Goal: Task Accomplishment & Management: Complete application form

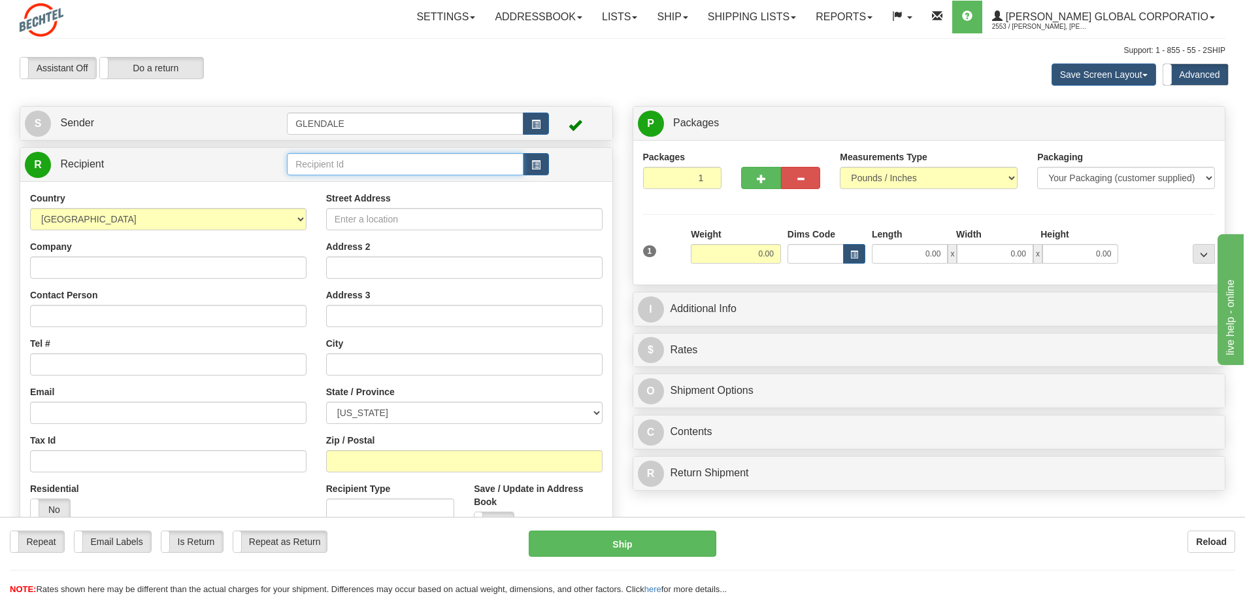
click at [421, 161] on input "text" at bounding box center [405, 164] width 237 height 22
paste input "Citi TTS KZ Onboarding"
type input "Citi TTS KZ Onboarding"
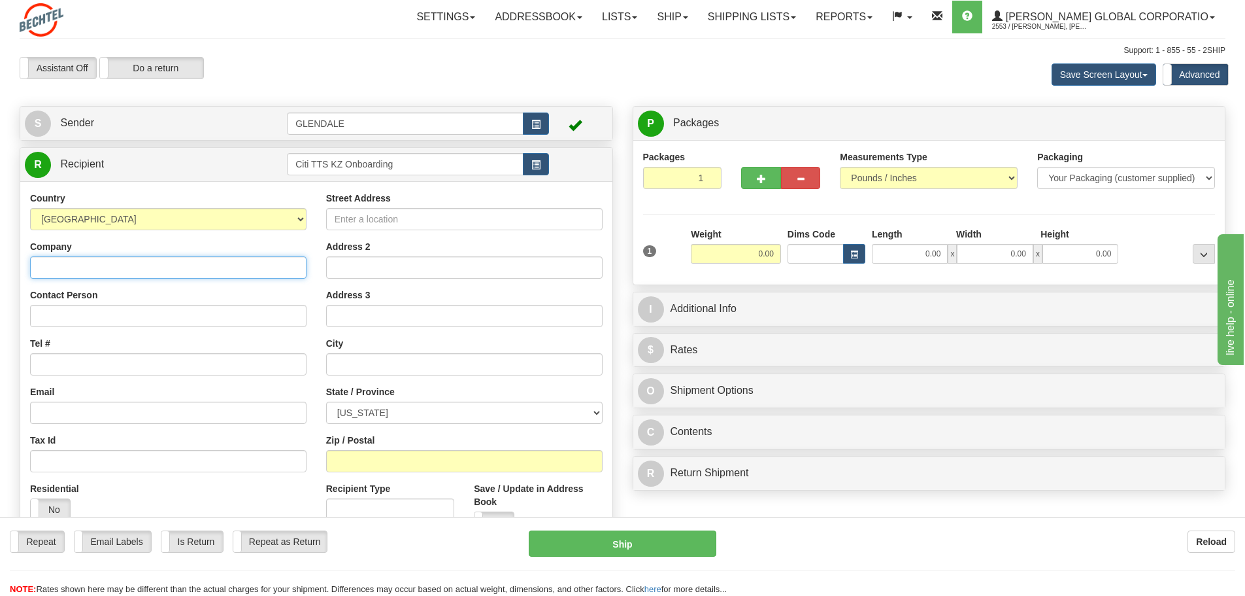
click at [63, 267] on div "Country [GEOGRAPHIC_DATA] [GEOGRAPHIC_DATA] [GEOGRAPHIC_DATA] [GEOGRAPHIC_DATA]…" at bounding box center [316, 367] width 592 height 372
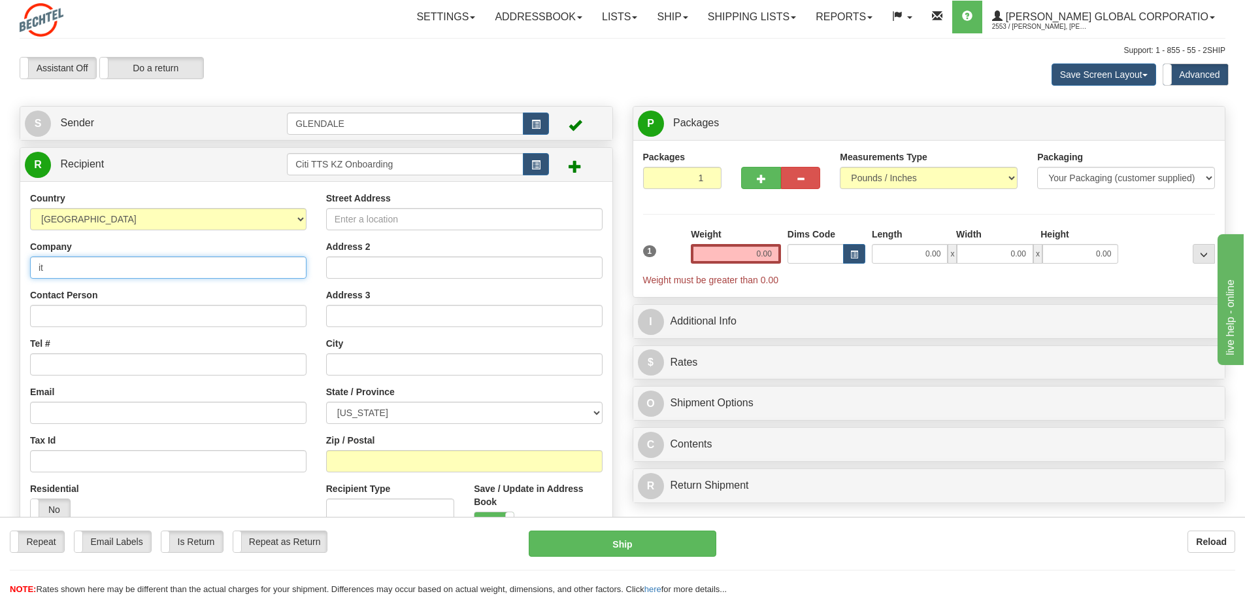
type input "i"
type input "Citibank"
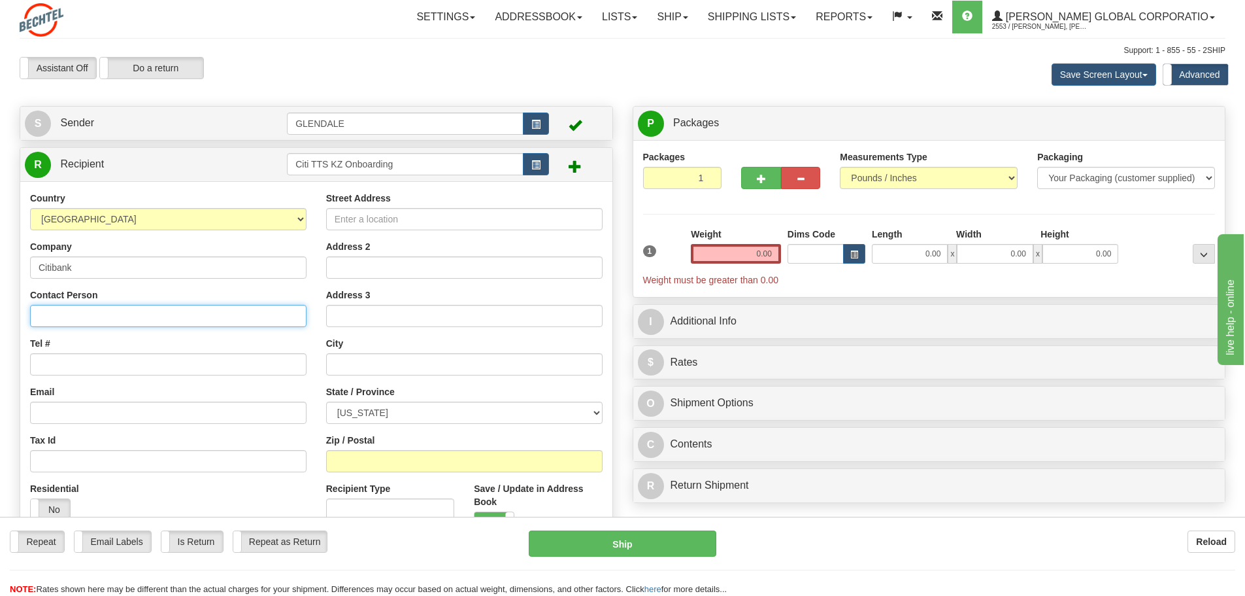
click at [100, 313] on input "Contact Person" at bounding box center [168, 316] width 277 height 22
click at [86, 316] on input "Contact Person" at bounding box center [168, 316] width 277 height 22
click at [52, 315] on input "Contact Person" at bounding box center [168, 316] width 277 height 22
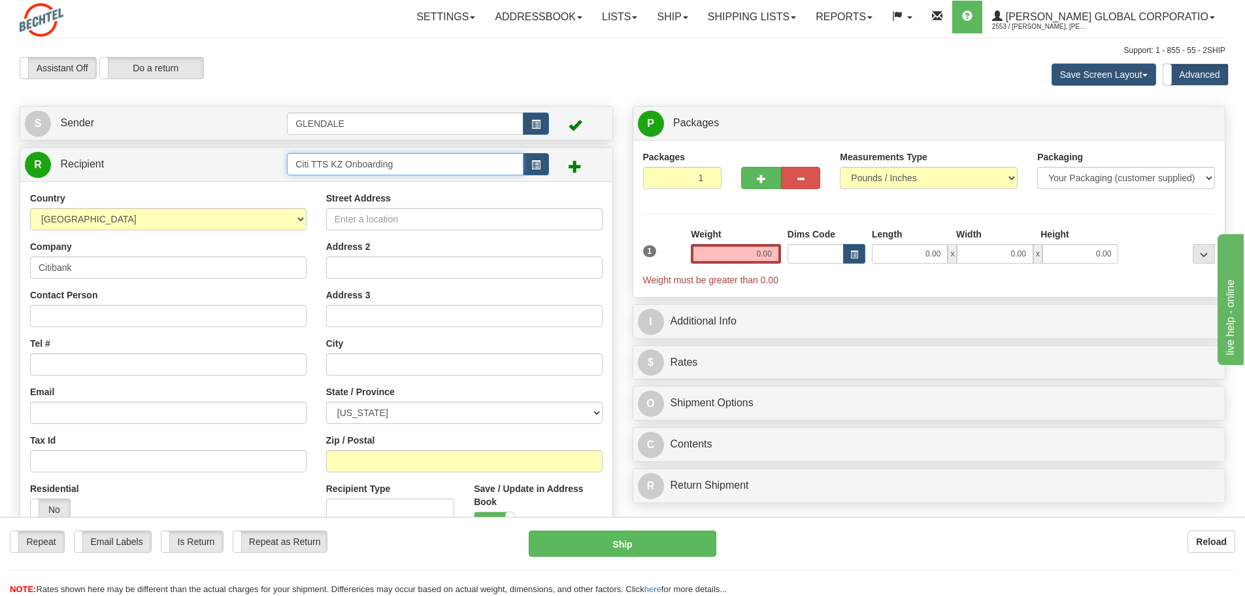
drag, startPoint x: 396, startPoint y: 165, endPoint x: 240, endPoint y: 169, distance: 156.3
click at [240, 169] on tr "R Recipient Citi TTS KZ Onboarding" at bounding box center [316, 164] width 583 height 27
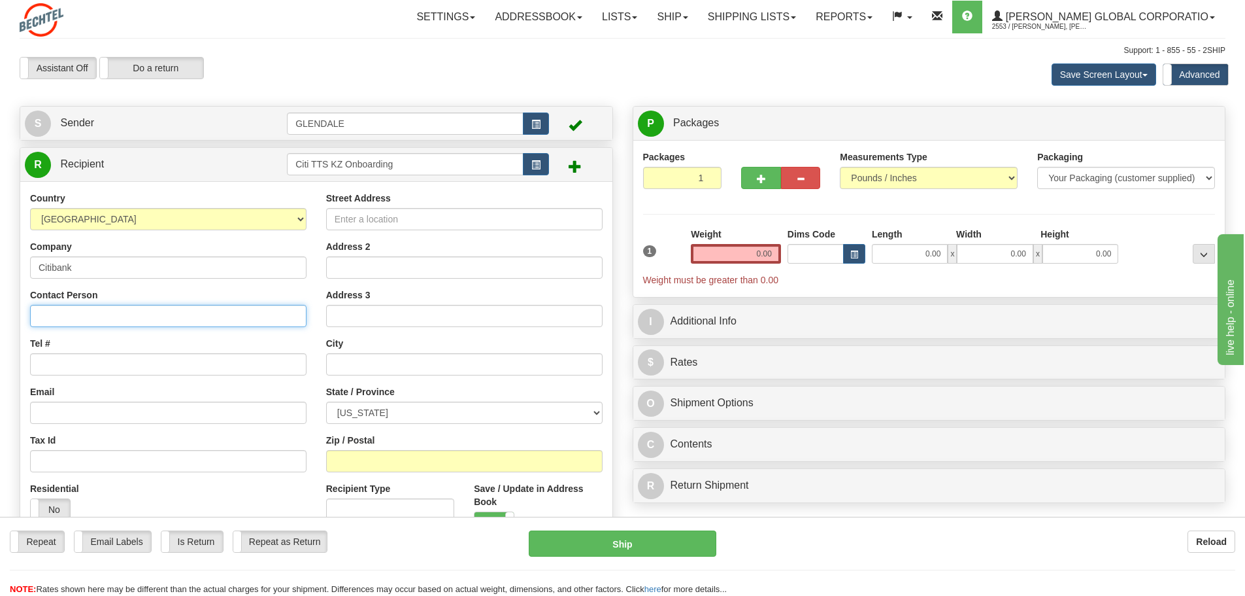
click at [76, 320] on input "Contact Person" at bounding box center [168, 316] width 277 height 22
paste input "Citi TTS KZ Onboarding"
type input "Citi TTS KZ Onboarding"
click at [57, 358] on input "Tel #" at bounding box center [168, 364] width 277 height 22
paste input "[PHONE_NUMBER]"
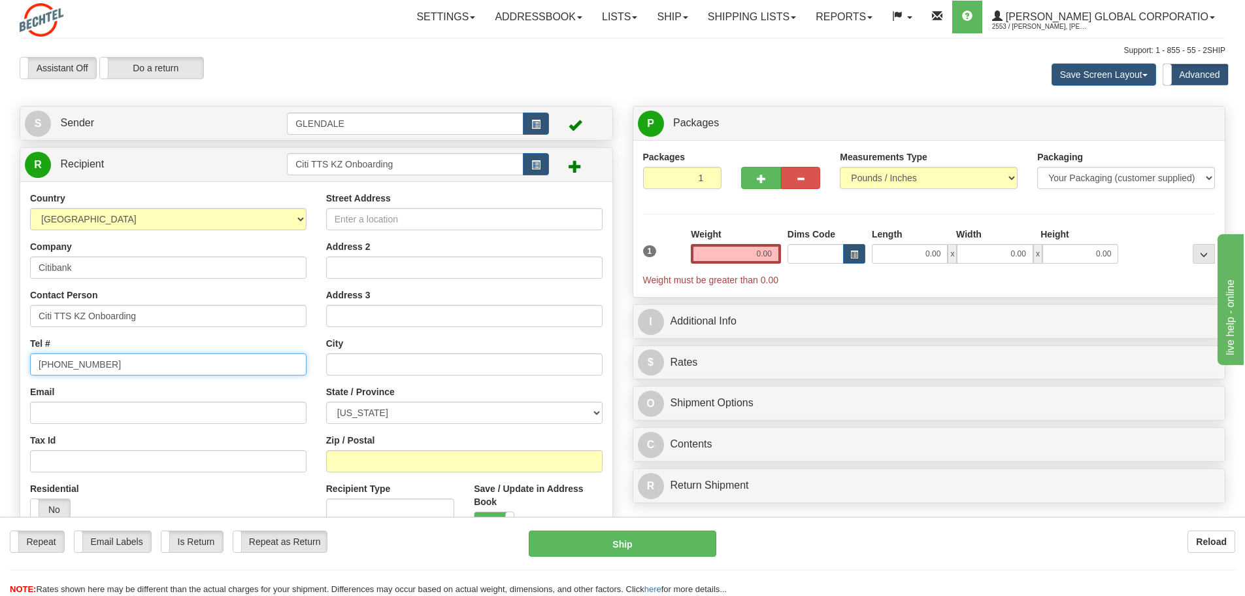
type input "[PHONE_NUMBER]"
click at [397, 217] on input "Street Address" at bounding box center [464, 219] width 277 height 22
click at [342, 215] on input "Street Address" at bounding box center [464, 219] width 277 height 22
paste input "[STREET_ADDRESS]"
type input "[STREET_ADDRESS]"
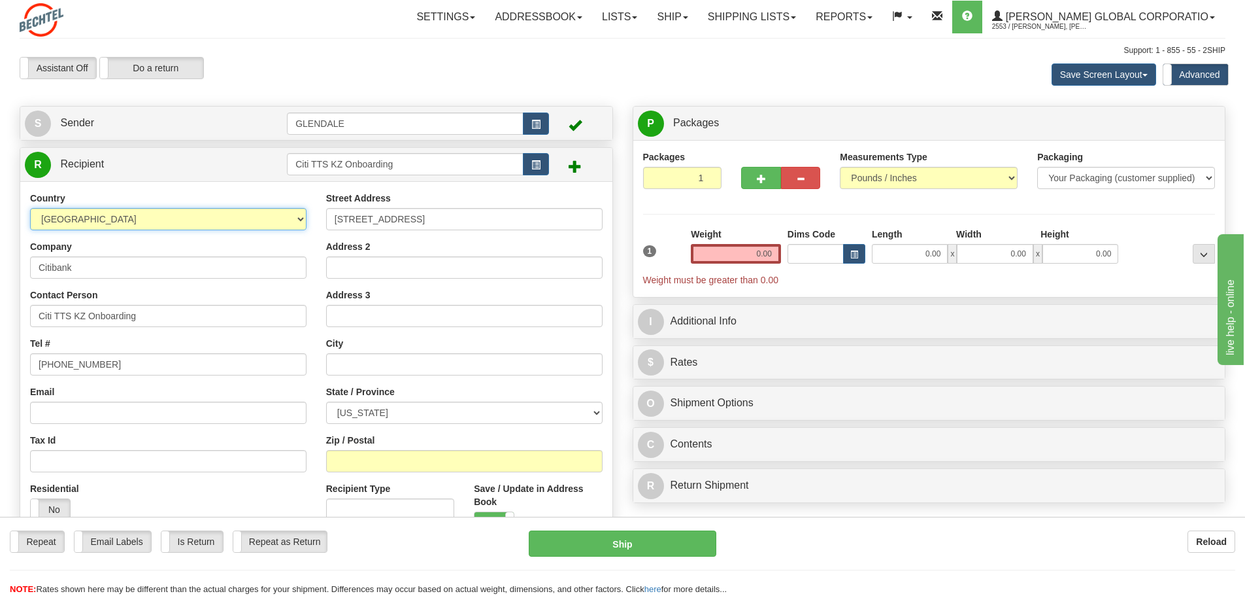
click at [243, 216] on select "[GEOGRAPHIC_DATA] [GEOGRAPHIC_DATA] [GEOGRAPHIC_DATA] [GEOGRAPHIC_DATA] [US_STA…" at bounding box center [168, 219] width 277 height 22
select select "KZ"
click at [30, 208] on select "[GEOGRAPHIC_DATA] [GEOGRAPHIC_DATA] [GEOGRAPHIC_DATA] [GEOGRAPHIC_DATA] [US_STA…" at bounding box center [168, 219] width 277 height 22
click at [343, 458] on input "Zip / Postal" at bounding box center [464, 461] width 277 height 22
paste input "A25T0A1"
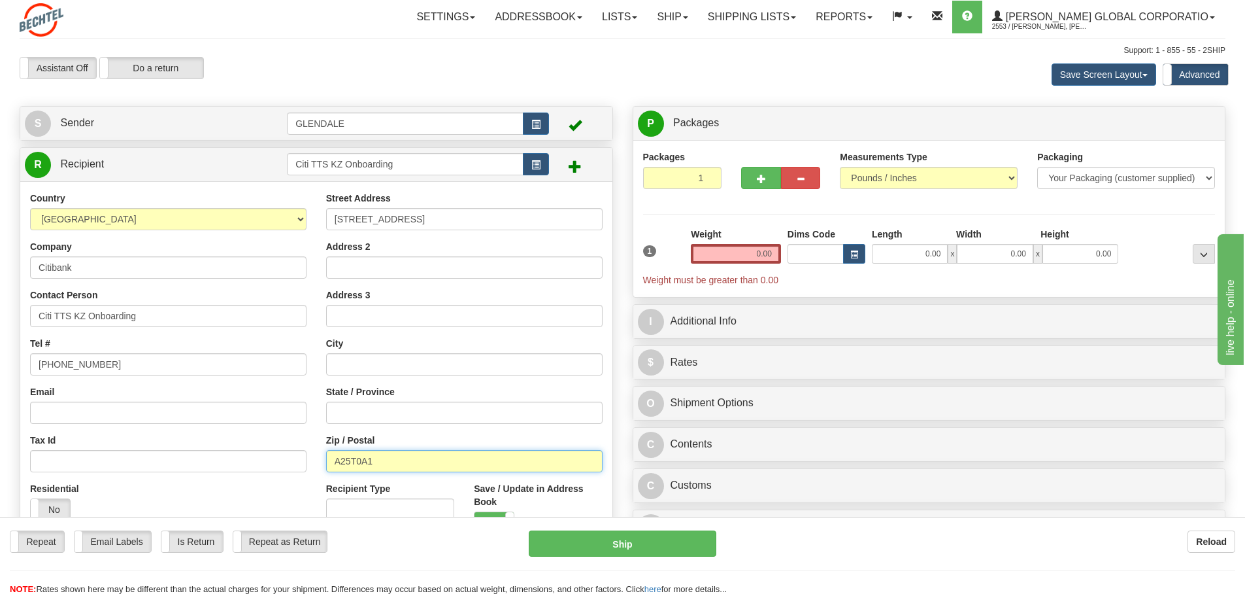
type input "A25T0A1"
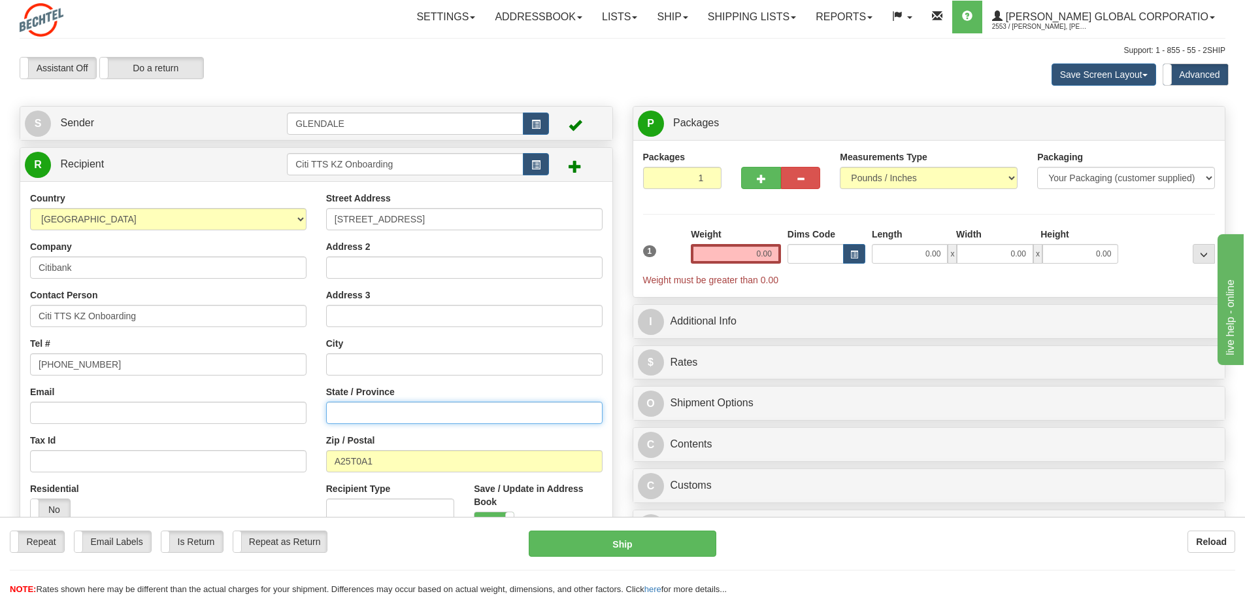
click at [344, 412] on input "State / Province" at bounding box center [464, 412] width 277 height 22
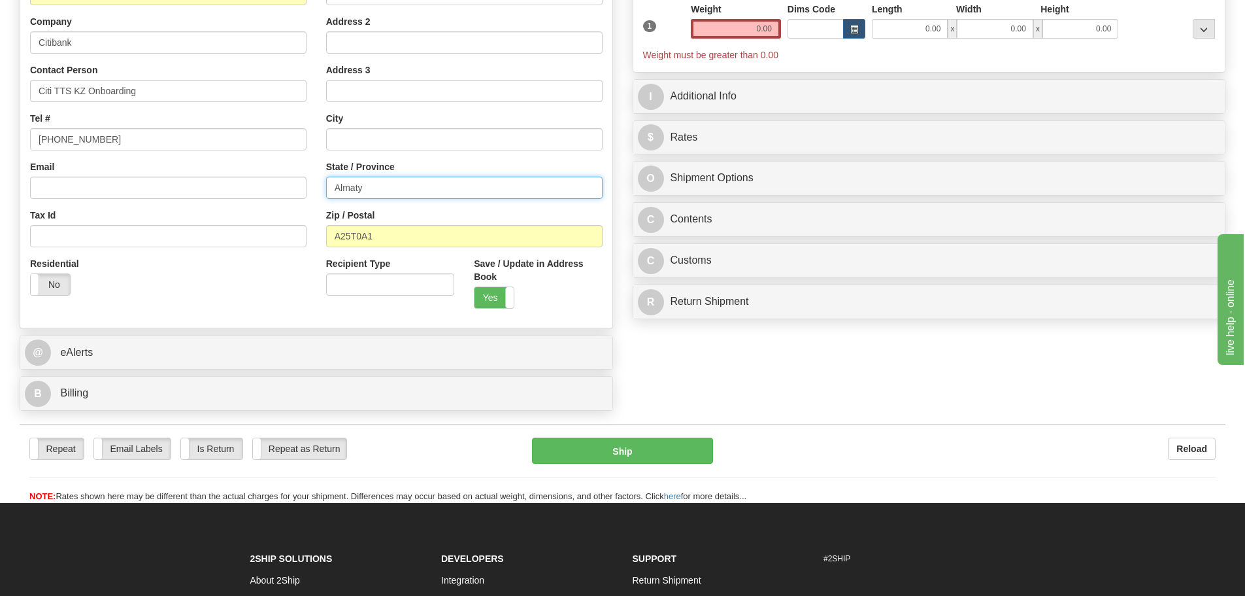
scroll to position [261, 0]
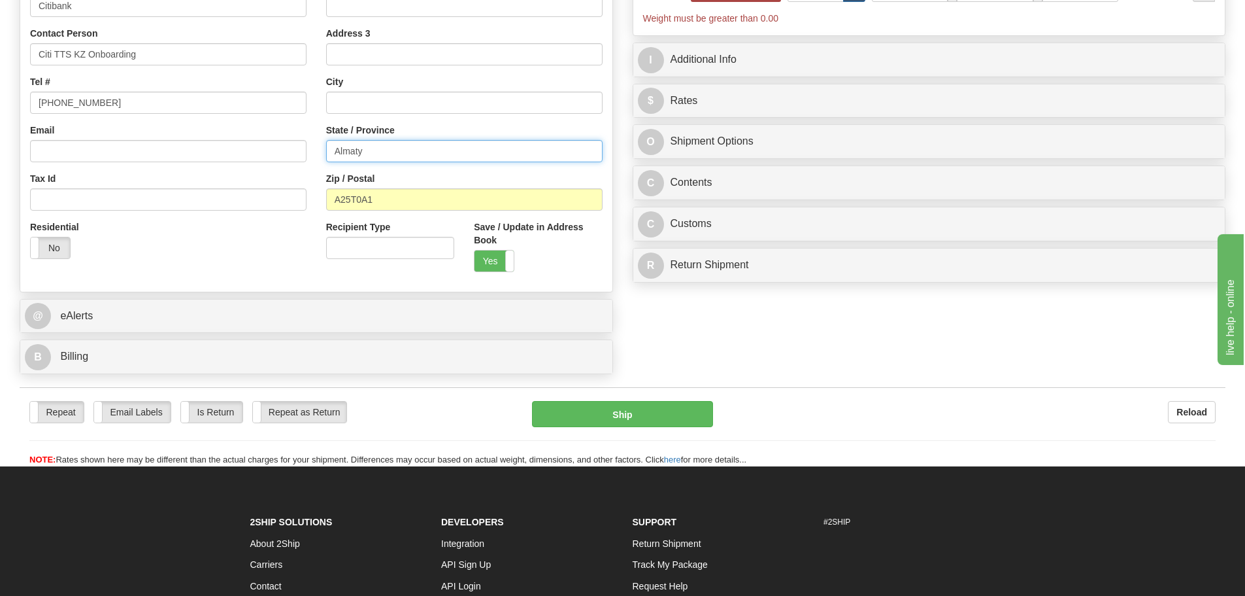
type input "Almaty"
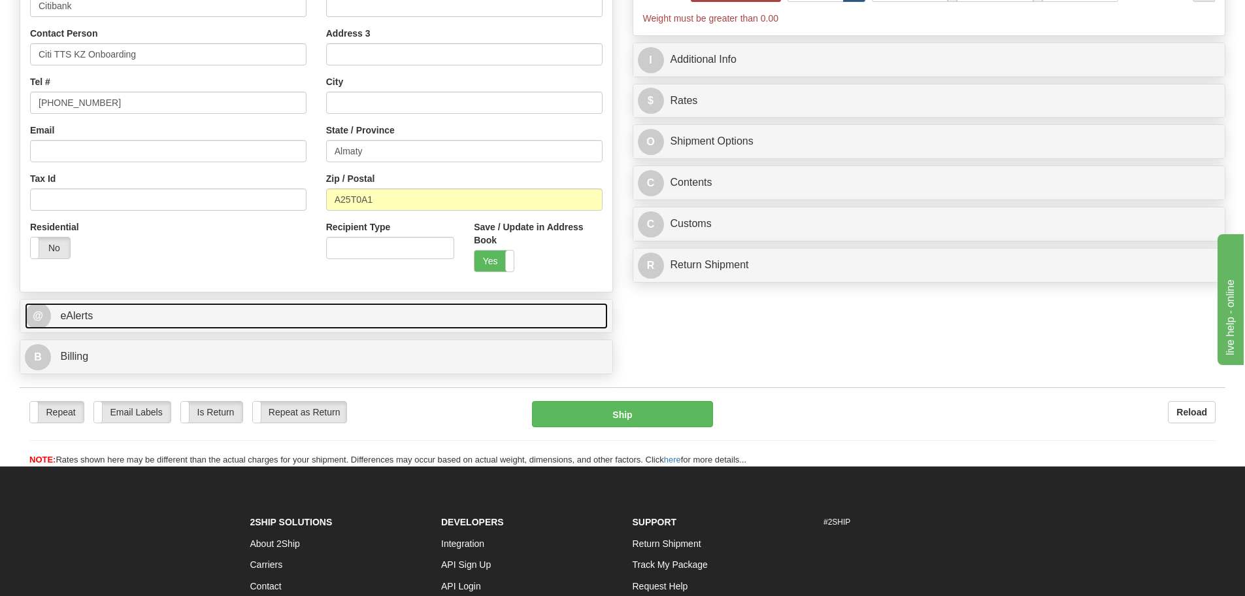
click at [79, 322] on link "@ eAlerts" at bounding box center [316, 316] width 583 height 27
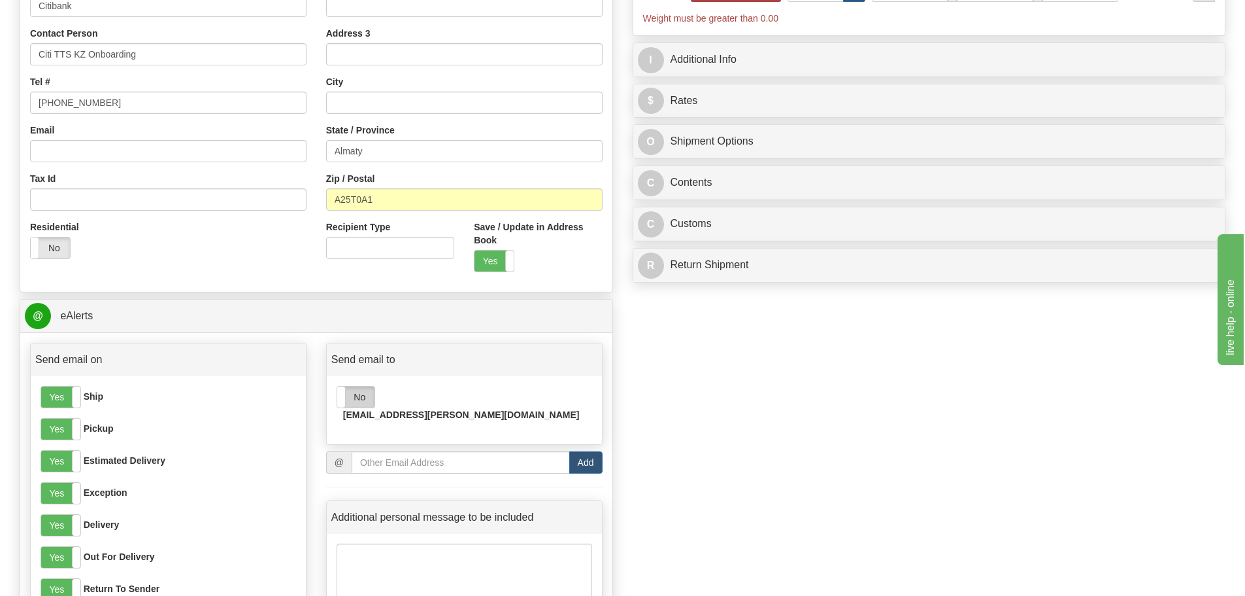
click at [361, 397] on label "No" at bounding box center [355, 396] width 37 height 21
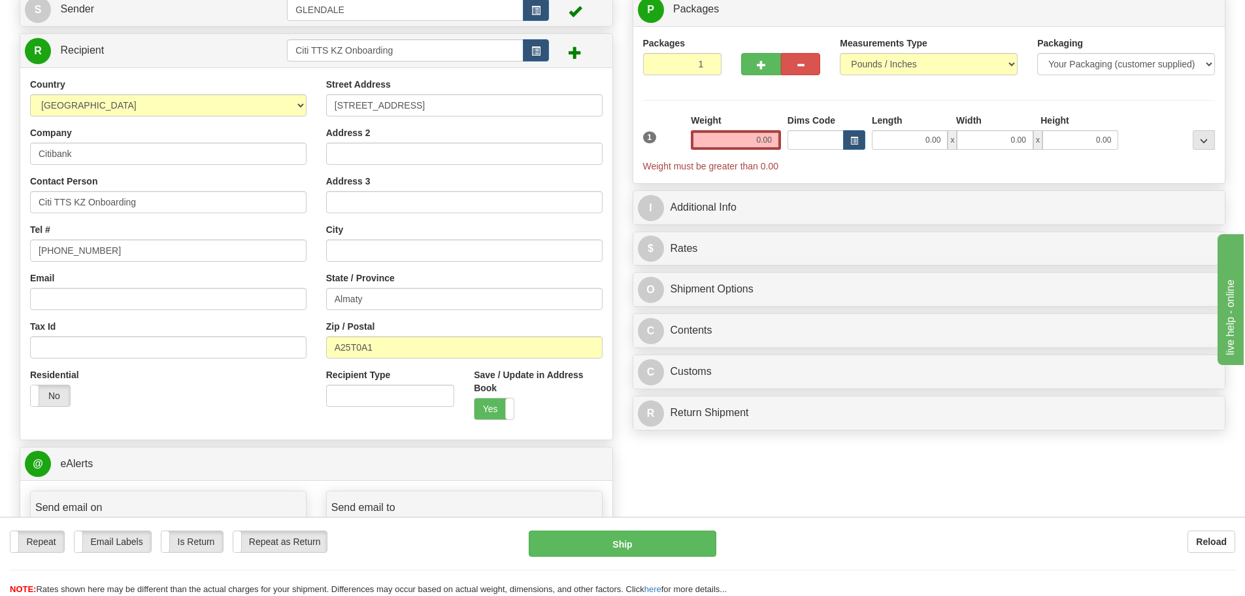
scroll to position [0, 0]
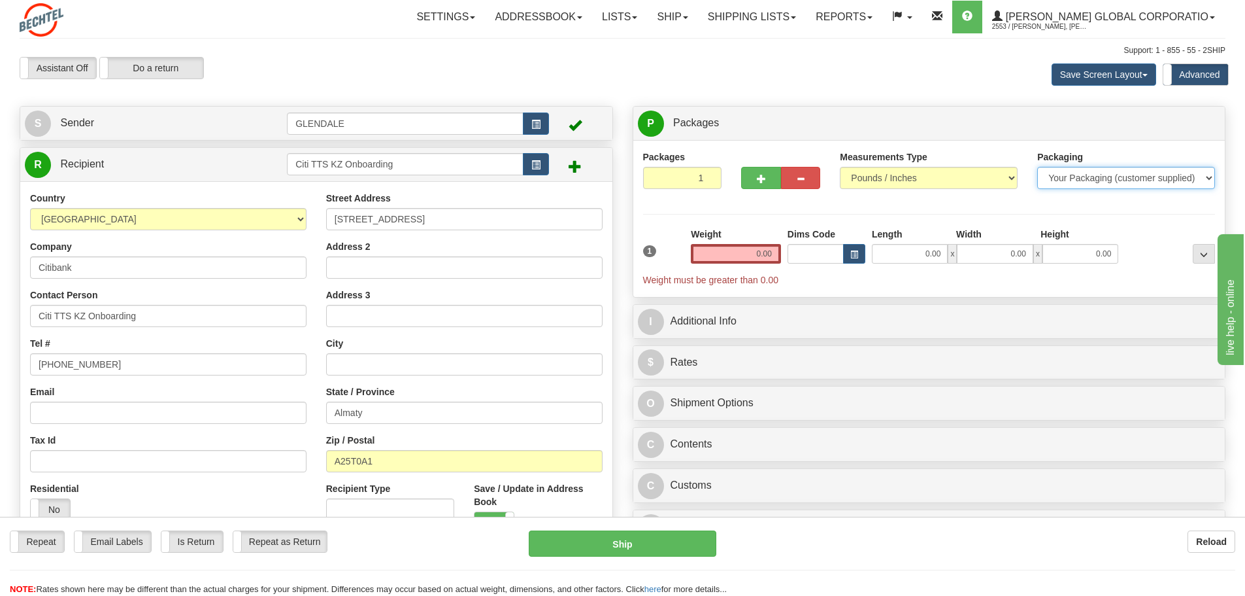
click at [1075, 175] on select "Your Packaging (customer supplied) Envelope (carrier supplied) Pack (carrier su…" at bounding box center [1126, 178] width 178 height 22
select select "2"
click at [1037, 167] on select "Your Packaging (customer supplied) Envelope (carrier supplied) Pack (carrier su…" at bounding box center [1126, 178] width 178 height 22
drag, startPoint x: 754, startPoint y: 253, endPoint x: 796, endPoint y: 244, distance: 42.7
click at [796, 244] on div "1 Weight 0.00 Dims Code 0 x" at bounding box center [929, 256] width 579 height 59
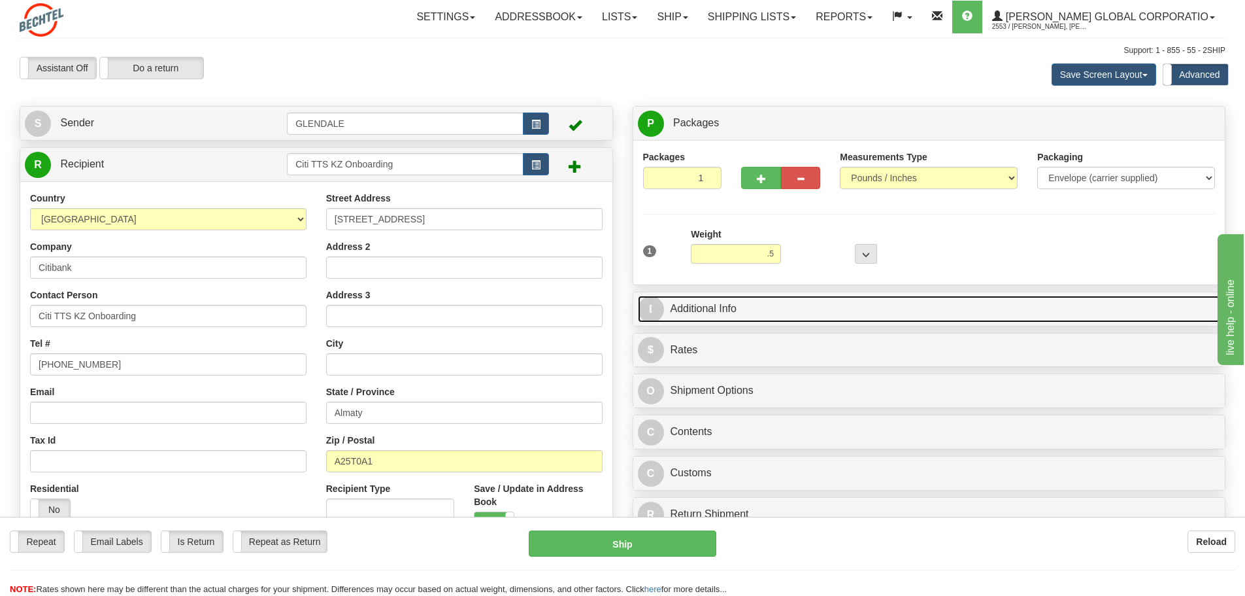
type input "0.50"
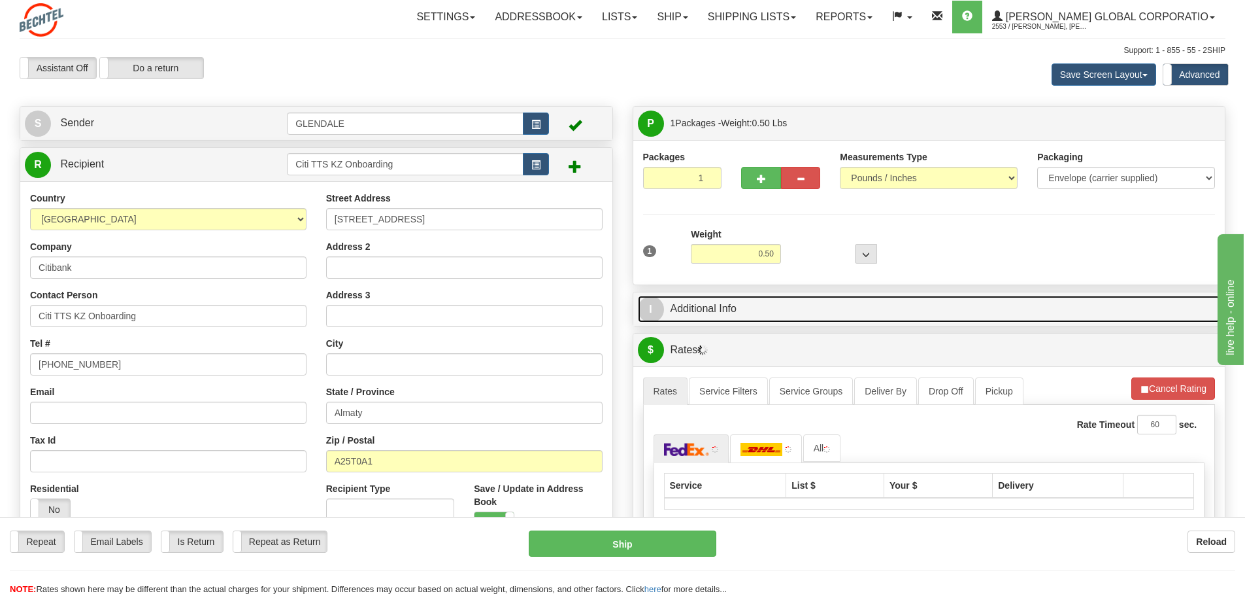
click at [744, 309] on link "I Additional Info" at bounding box center [929, 308] width 583 height 27
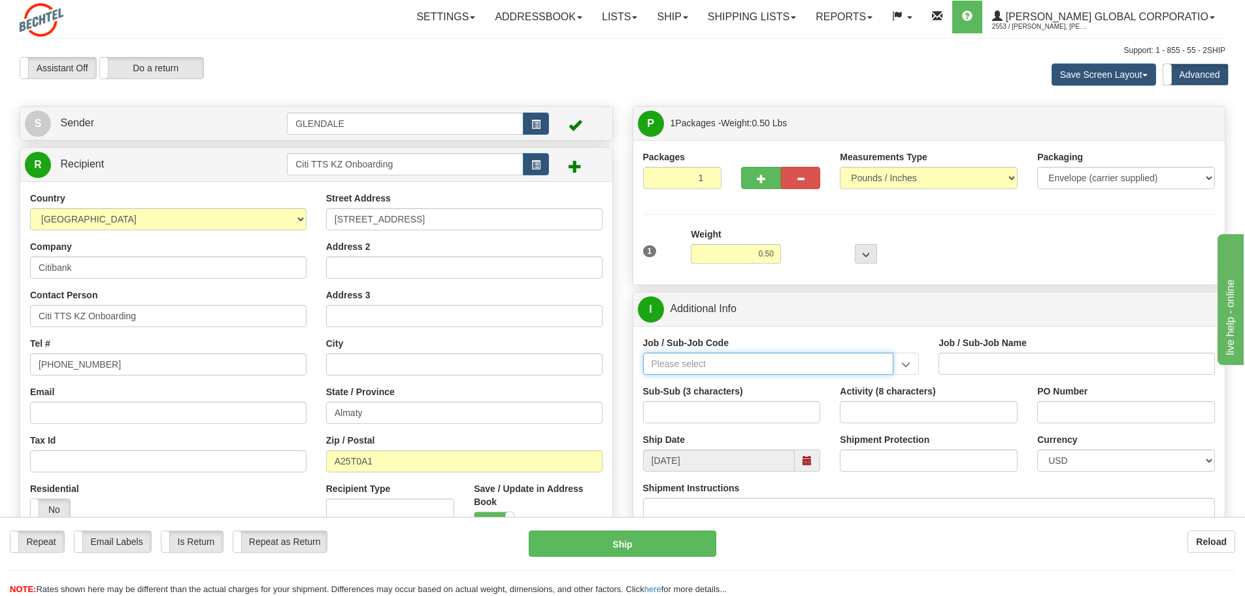
click at [677, 367] on input "Job / Sub-Job Code" at bounding box center [768, 363] width 251 height 22
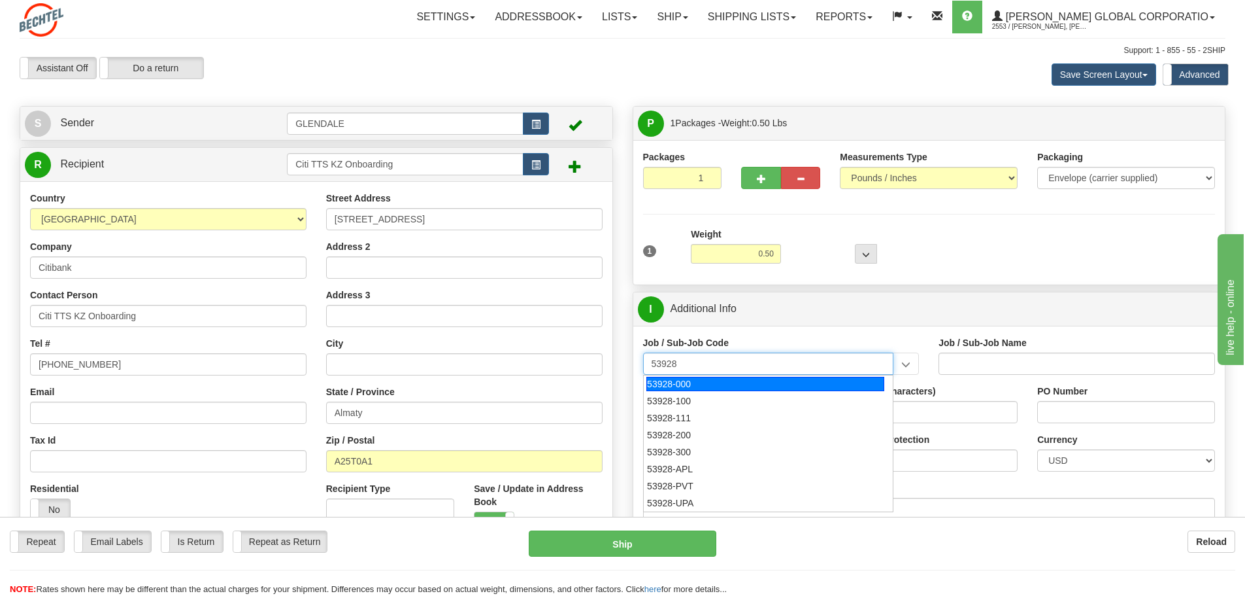
click at [749, 377] on div "53928-000" at bounding box center [766, 384] width 238 height 14
type input "53928-000"
type input "TREASURY-BCMC - TREASURY-BCMC"
type input "53928-000"
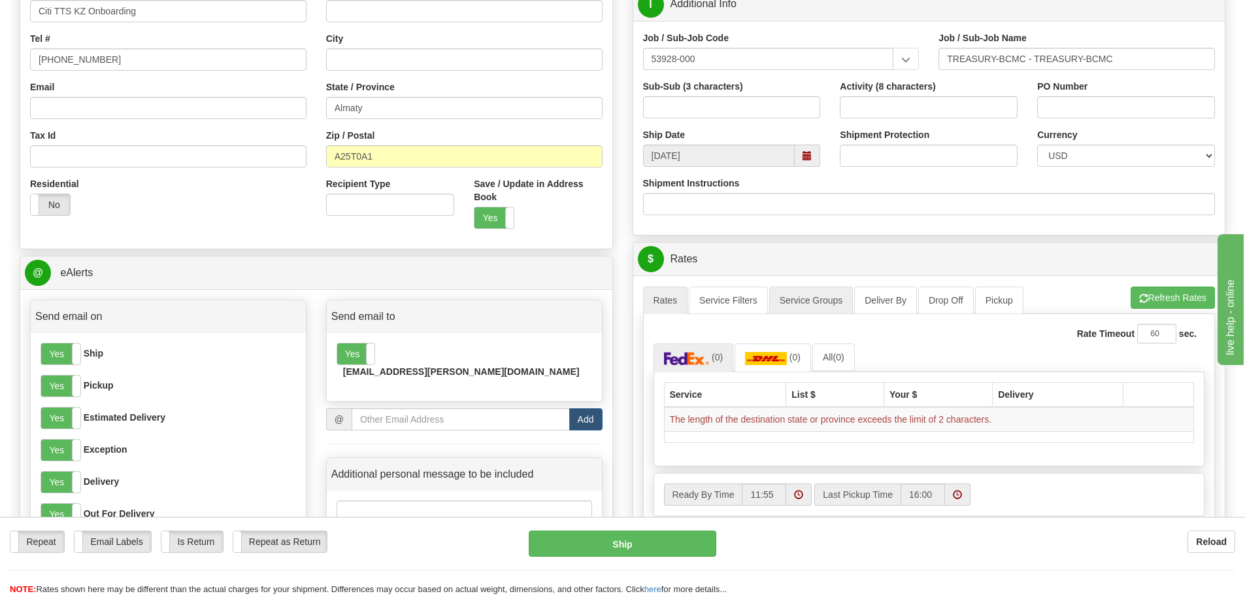
scroll to position [327, 0]
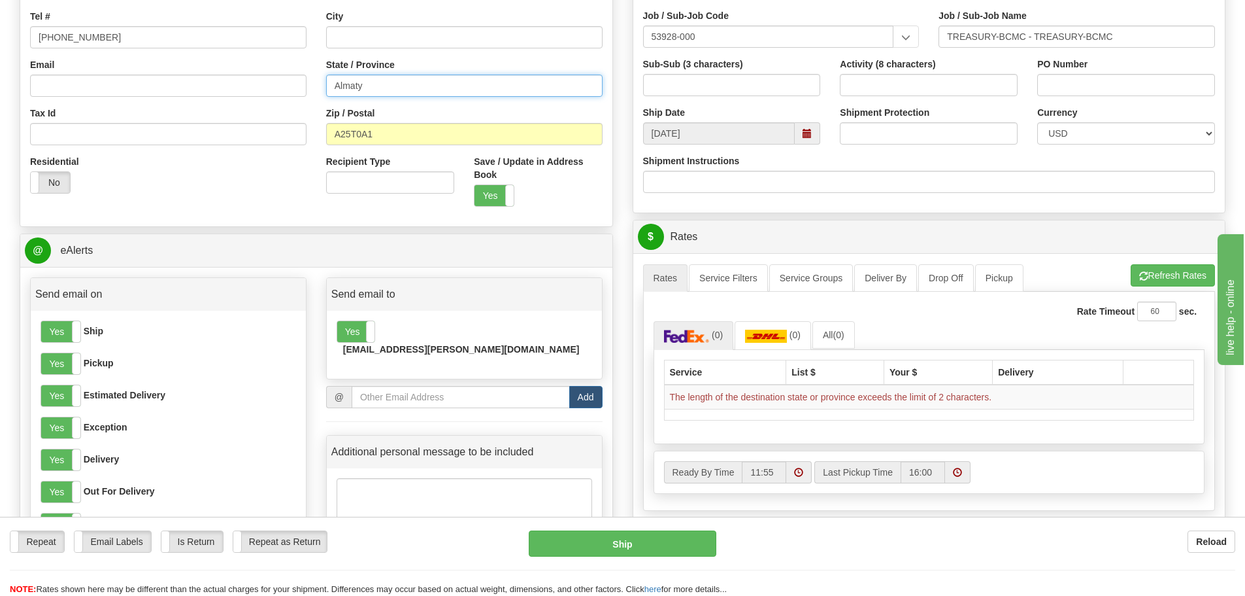
drag, startPoint x: 380, startPoint y: 90, endPoint x: 294, endPoint y: 80, distance: 87.4
click at [294, 80] on div "Country [GEOGRAPHIC_DATA] [GEOGRAPHIC_DATA] [GEOGRAPHIC_DATA] [GEOGRAPHIC_DATA]…" at bounding box center [316, 41] width 592 height 352
type input "KZ"
type input "Almaty"
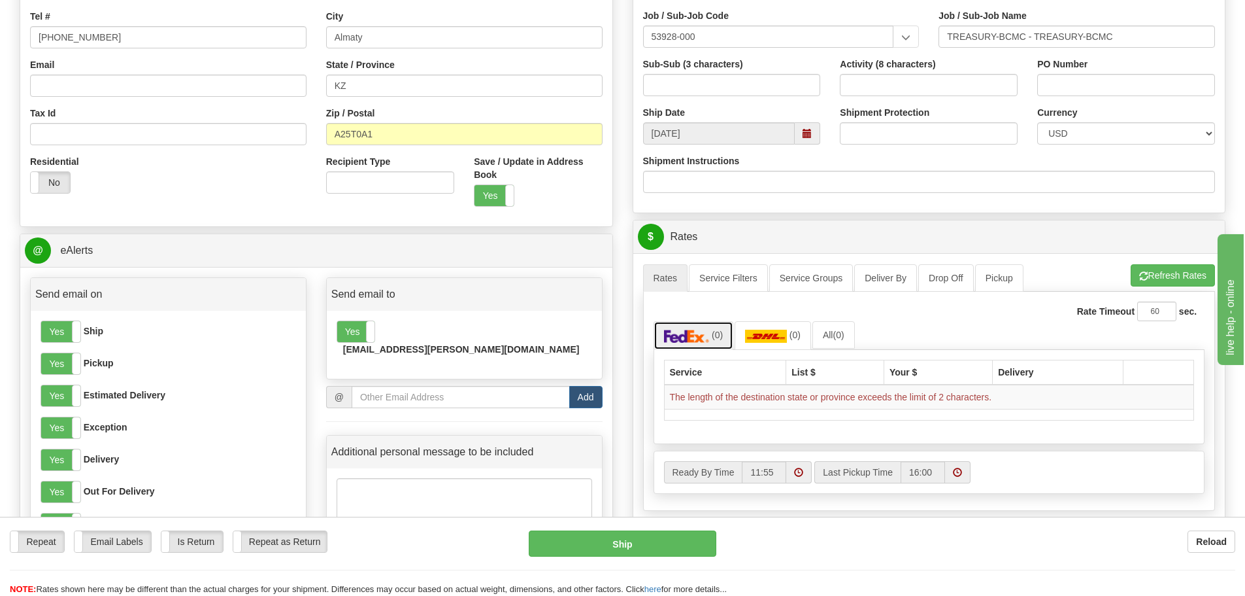
drag, startPoint x: 716, startPoint y: 340, endPoint x: 735, endPoint y: 333, distance: 20.7
click at [716, 339] on span "(0)" at bounding box center [717, 334] width 11 height 10
click at [747, 335] on img at bounding box center [766, 335] width 42 height 13
click at [691, 341] on img at bounding box center [687, 335] width 46 height 13
click at [372, 87] on input "KZ" at bounding box center [464, 86] width 277 height 22
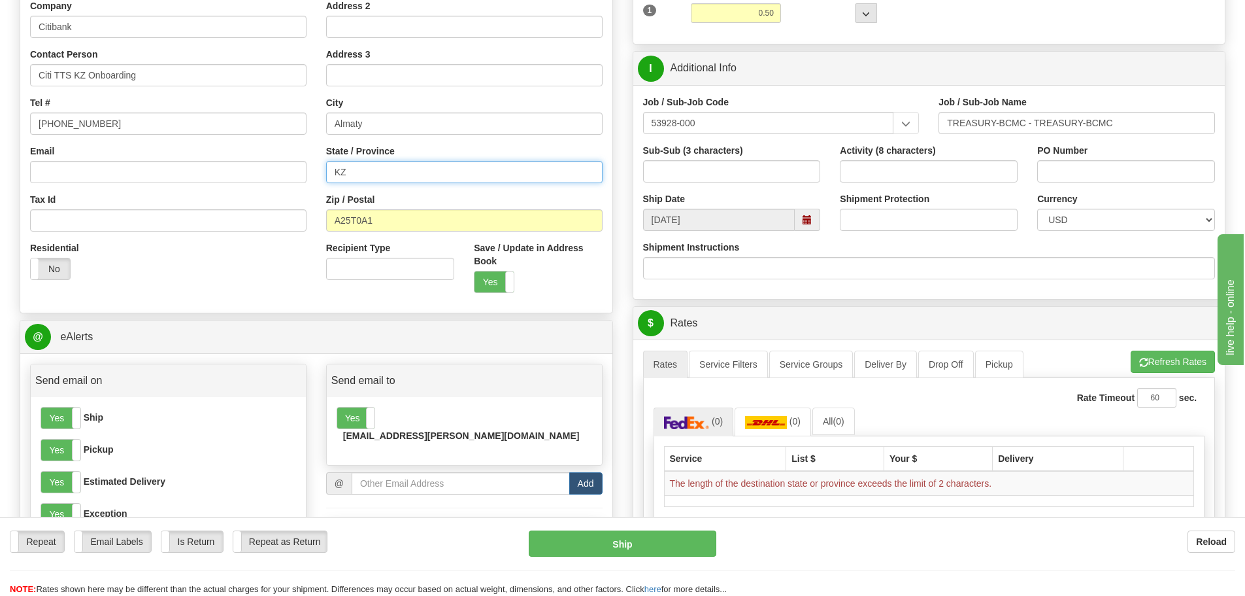
scroll to position [196, 0]
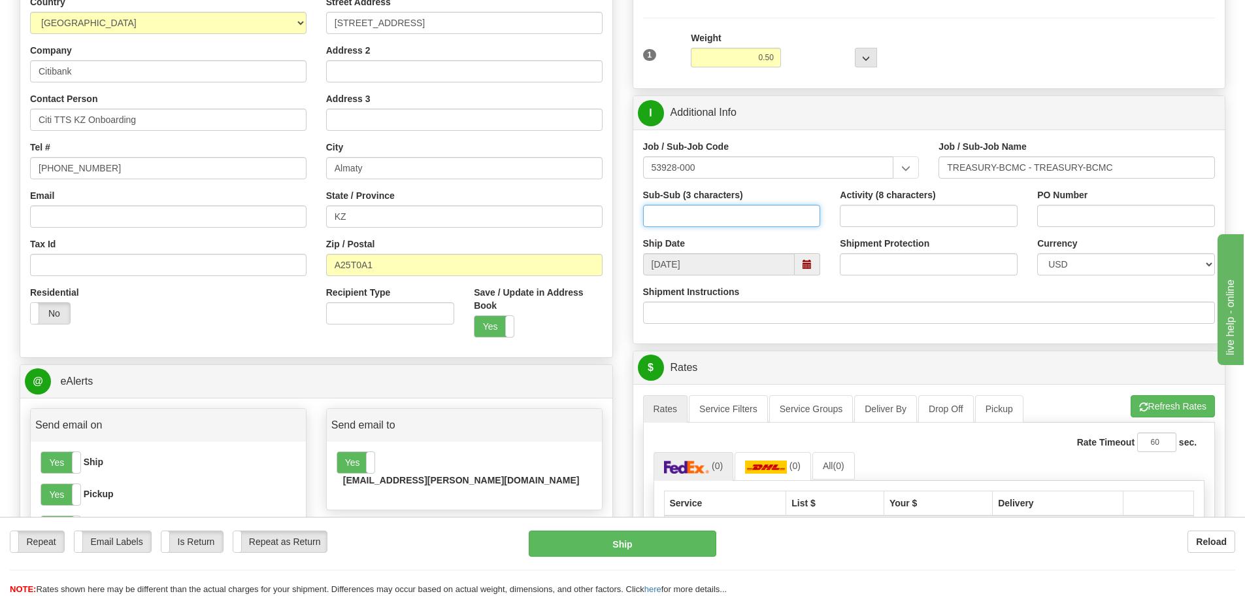
click at [722, 210] on input "Sub-Sub (3 characters)" at bounding box center [732, 216] width 178 height 22
click at [723, 261] on input "[DATE]" at bounding box center [719, 264] width 152 height 22
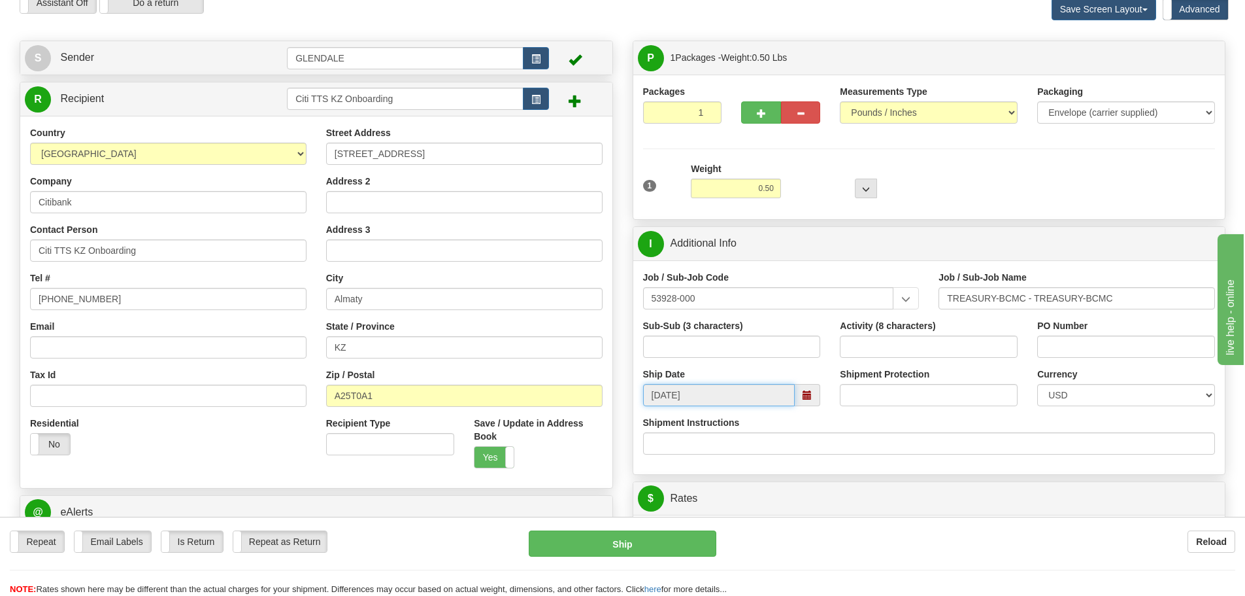
scroll to position [261, 0]
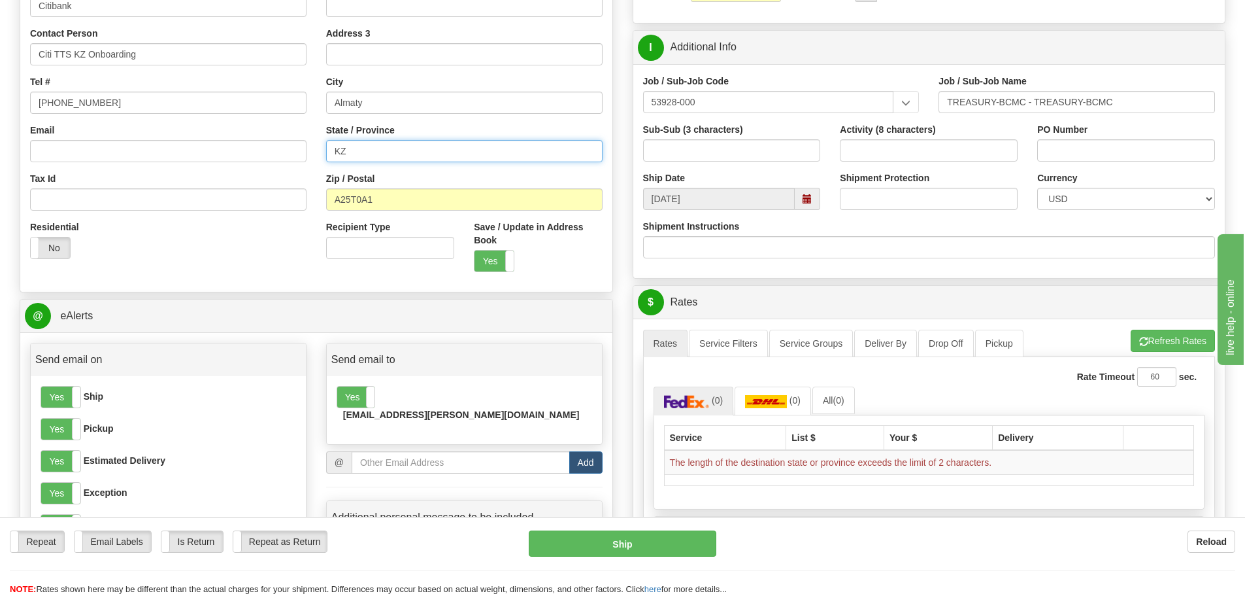
click at [389, 154] on input "KZ" at bounding box center [464, 151] width 277 height 22
click button "Delete" at bounding box center [0, 0] width 0 height 0
click at [716, 459] on td "The length of the destination state or province exceeds the limit of 2 characte…" at bounding box center [929, 462] width 530 height 25
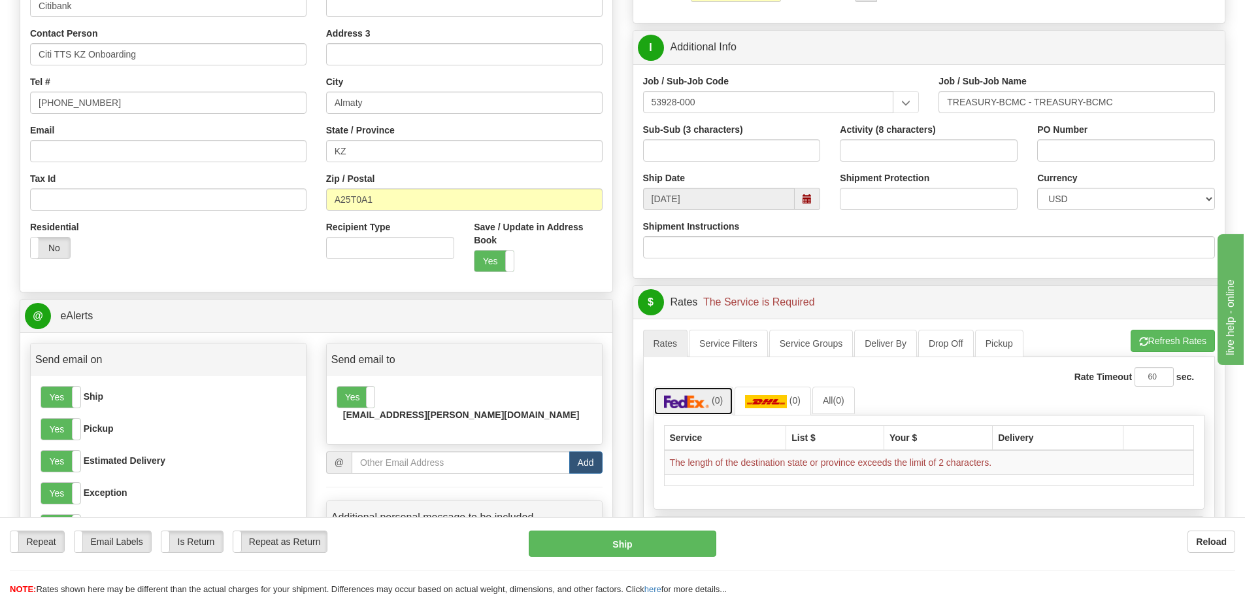
click at [712, 396] on span "(0)" at bounding box center [717, 400] width 11 height 10
click at [1153, 348] on button "Refresh Rates" at bounding box center [1173, 340] width 84 height 22
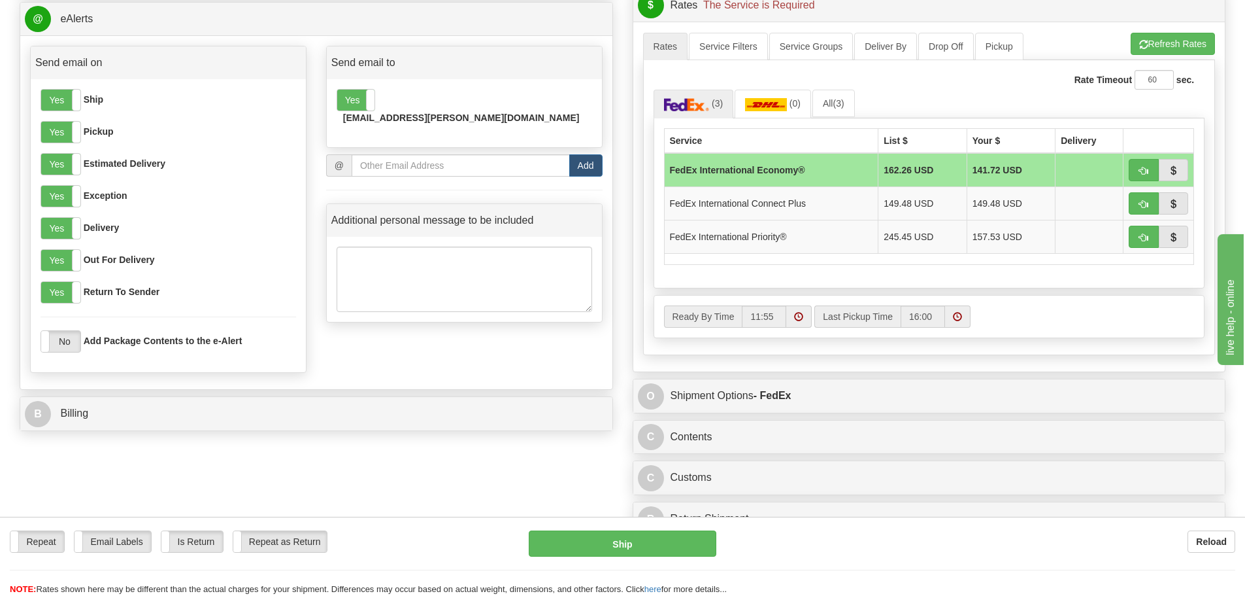
scroll to position [588, 0]
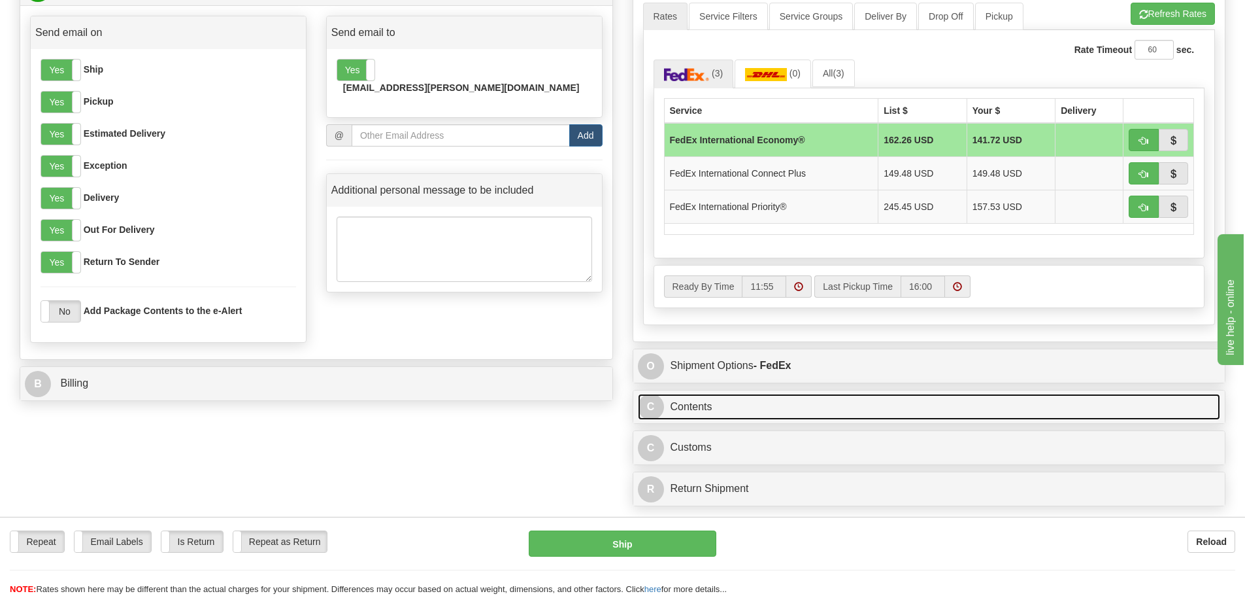
click at [711, 403] on link "C Contents" at bounding box center [929, 407] width 583 height 27
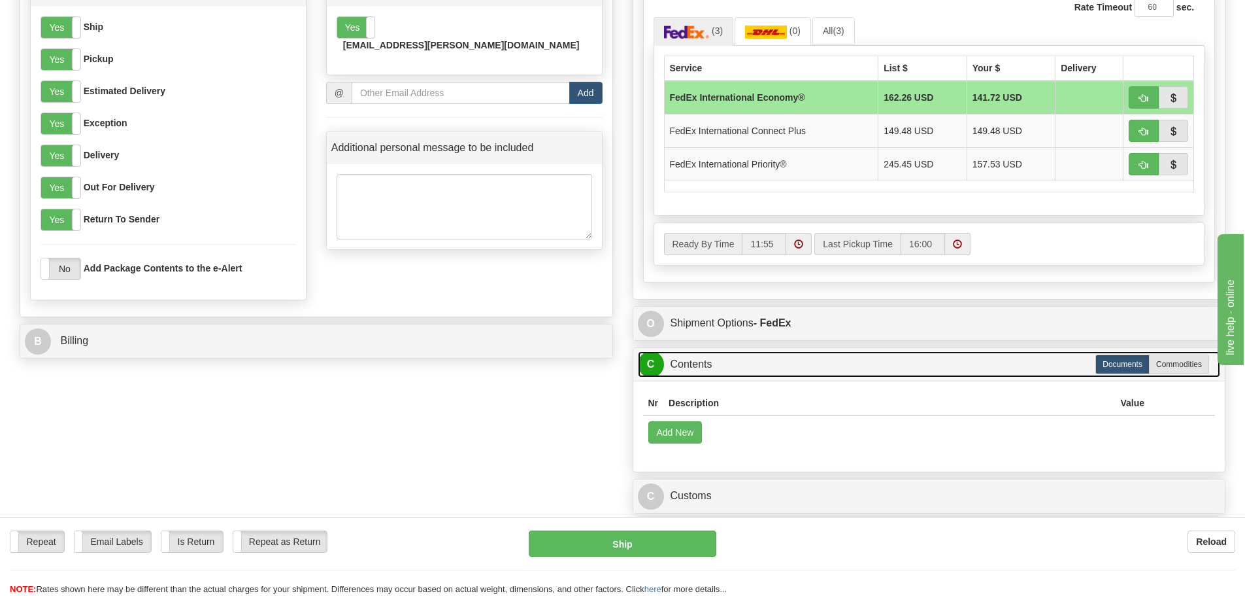
scroll to position [654, 0]
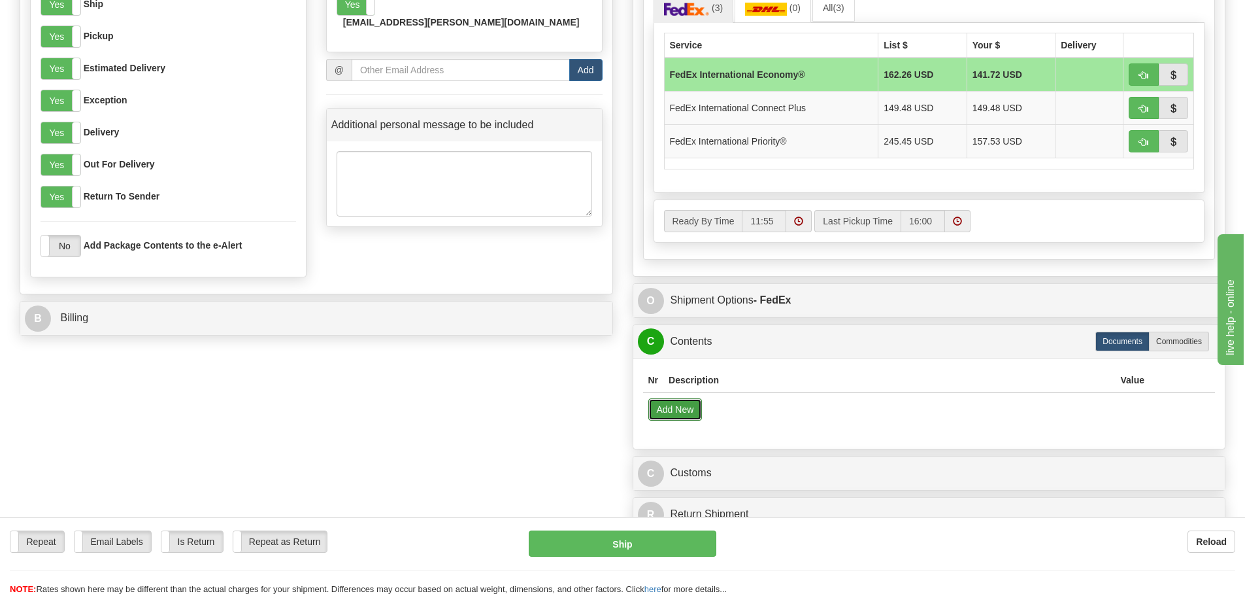
click at [676, 407] on button "Add New" at bounding box center [675, 409] width 54 height 22
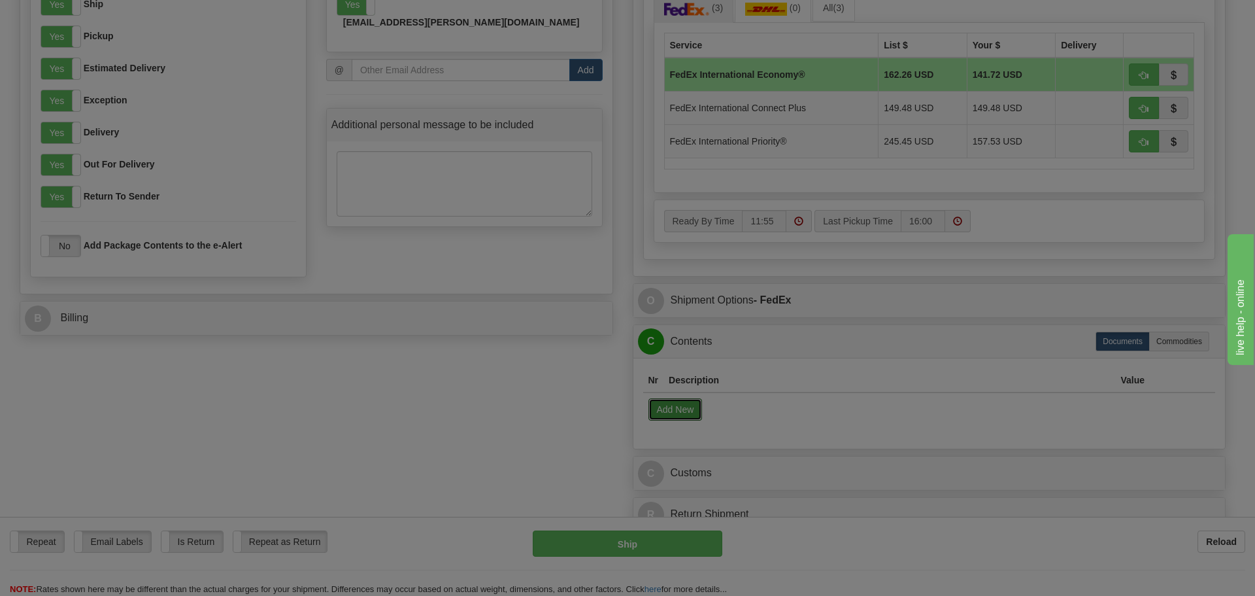
select select "US"
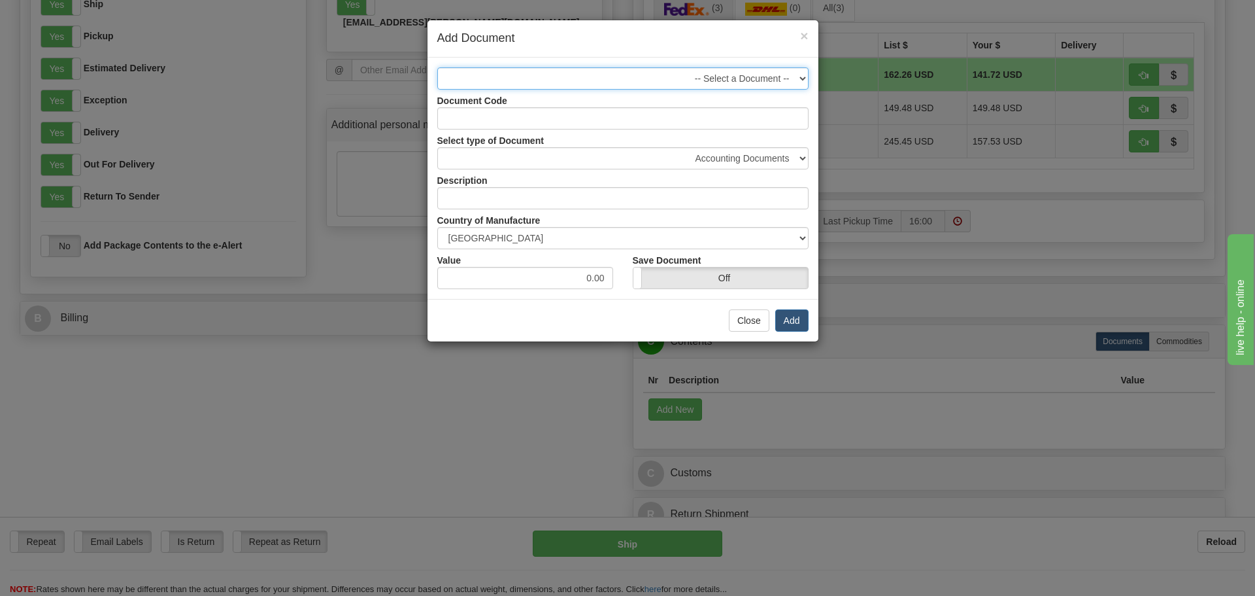
click at [650, 82] on select "-- Select a Document --" at bounding box center [622, 78] width 371 height 22
click at [733, 156] on select "Accounting Documents Analysis Reports Applications (Completed) Bank Statements …" at bounding box center [622, 158] width 371 height 22
select select "32"
click at [437, 147] on select "Accounting Documents Analysis Reports Applications (Completed) Bank Statements …" at bounding box center [622, 158] width 371 height 22
type input "Letters and Cards"
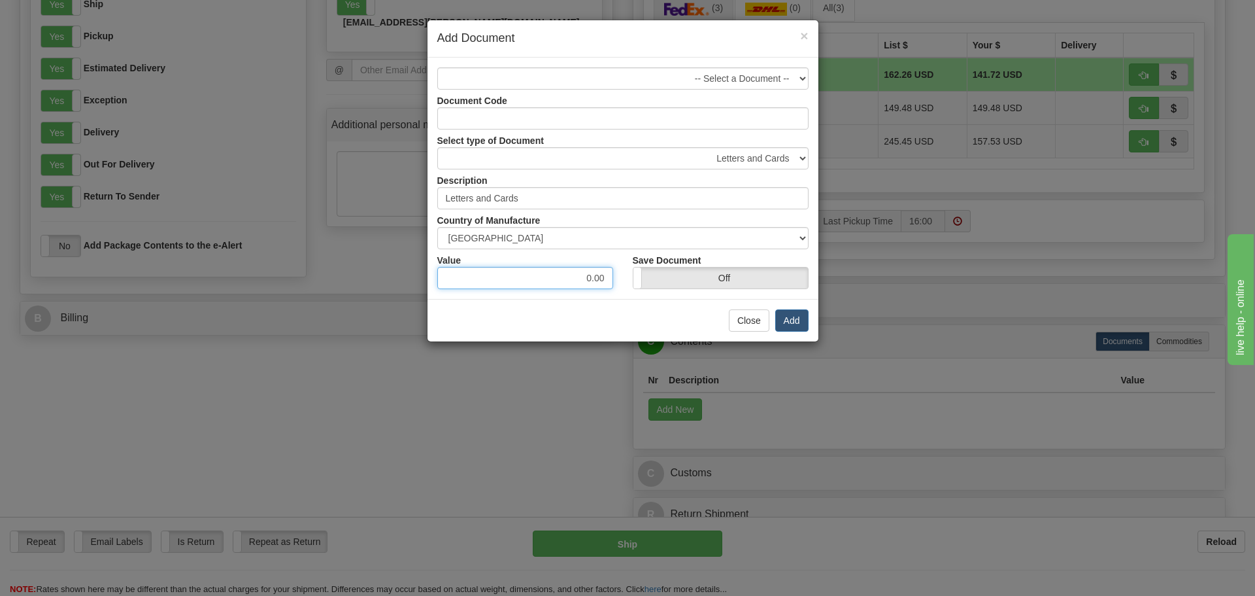
drag, startPoint x: 575, startPoint y: 280, endPoint x: 627, endPoint y: 280, distance: 52.3
click at [627, 280] on div "Value 0.00 Save Document On Off" at bounding box center [623, 269] width 391 height 40
type input "1"
click at [788, 314] on button "Add" at bounding box center [791, 320] width 33 height 22
click at [793, 319] on button "Add" at bounding box center [791, 320] width 33 height 22
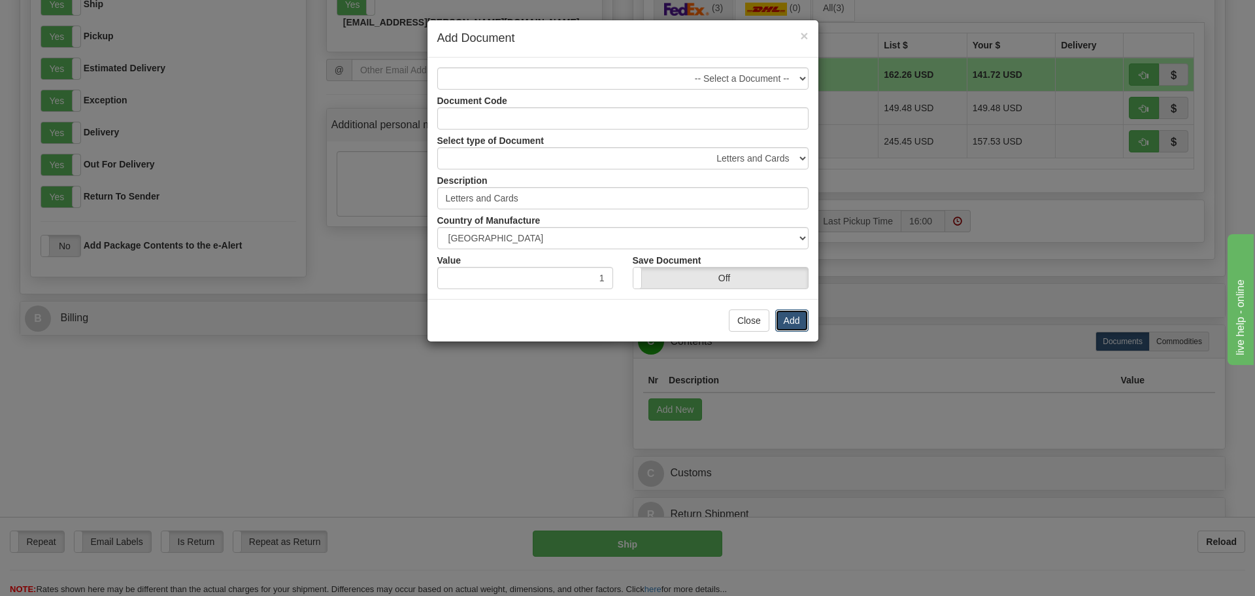
click at [796, 321] on div "× Add Document -- Select a Document -- Document Code Select type of Document Ac…" at bounding box center [627, 298] width 1255 height 596
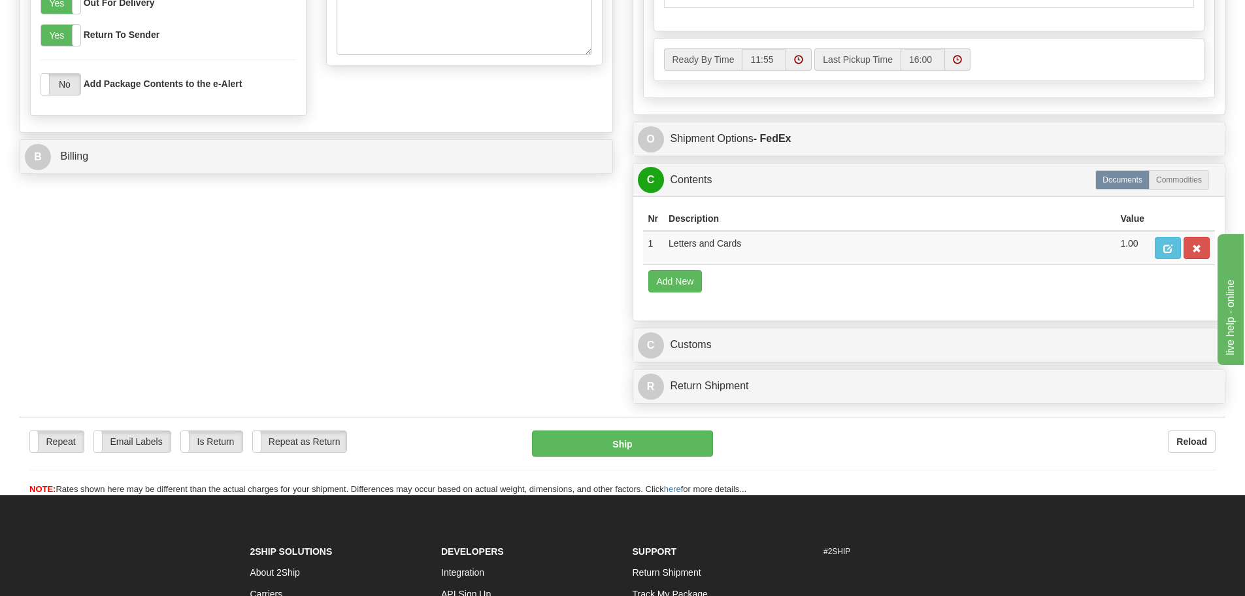
scroll to position [850, 0]
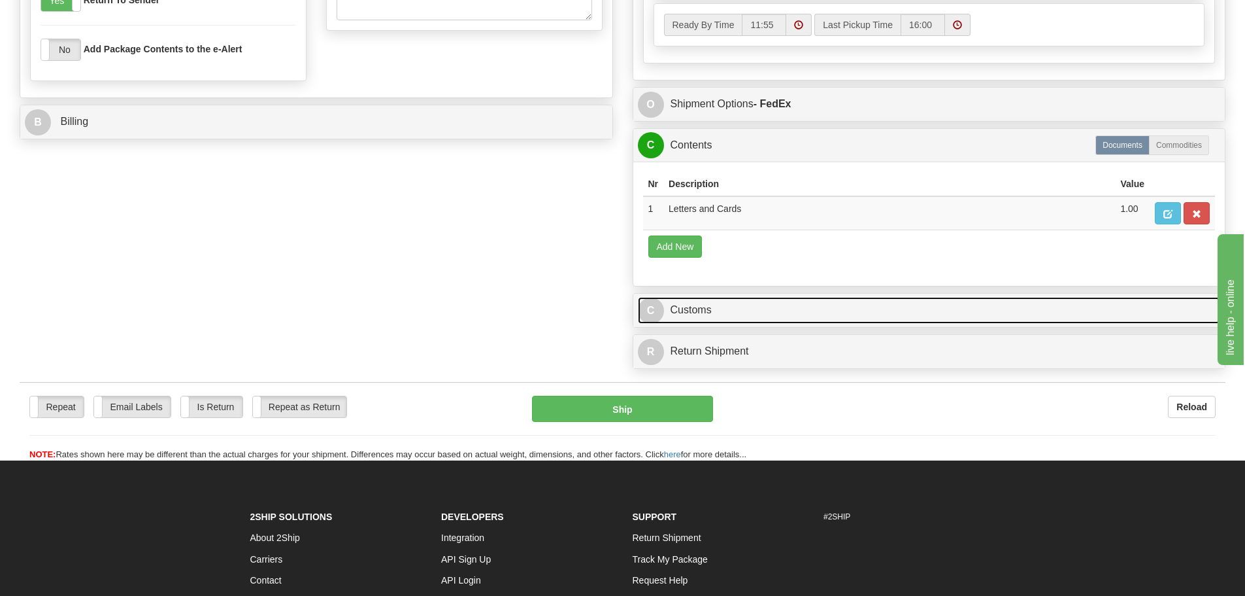
click at [703, 312] on link "C Customs" at bounding box center [929, 310] width 583 height 27
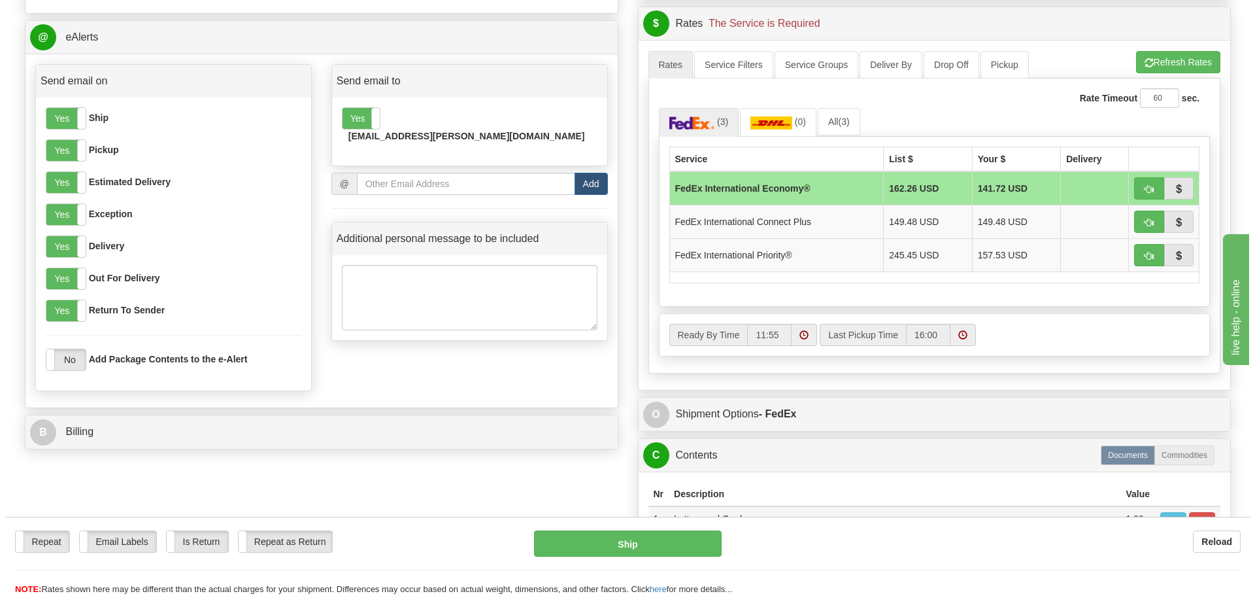
scroll to position [392, 0]
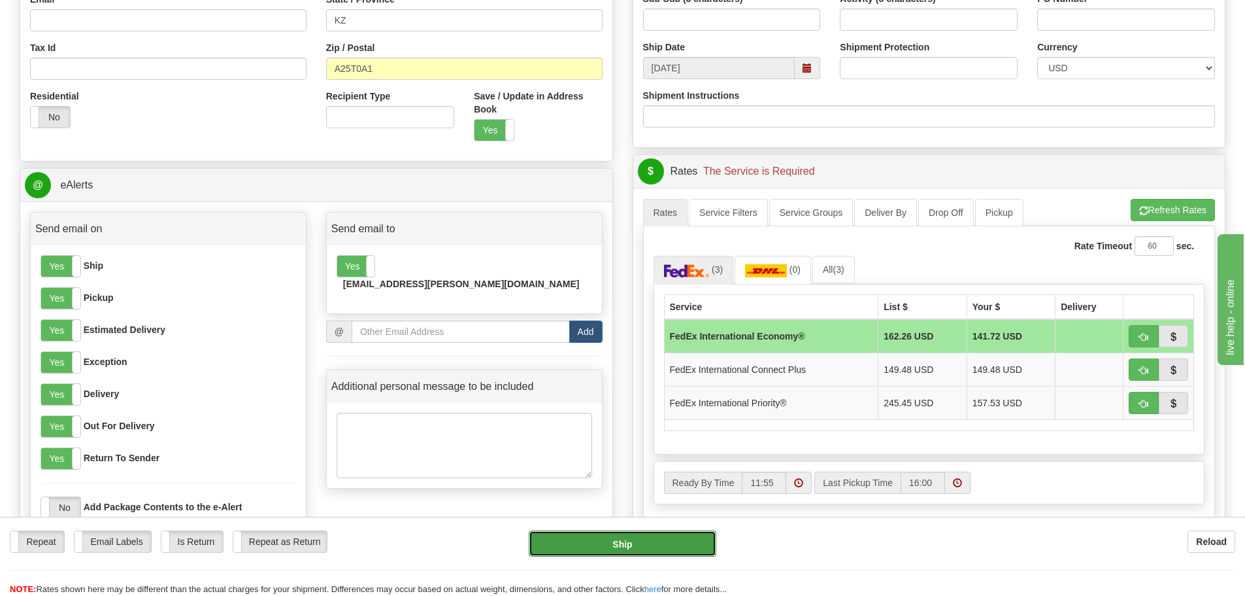
click at [644, 540] on button "Ship" at bounding box center [623, 543] width 188 height 26
type input "03"
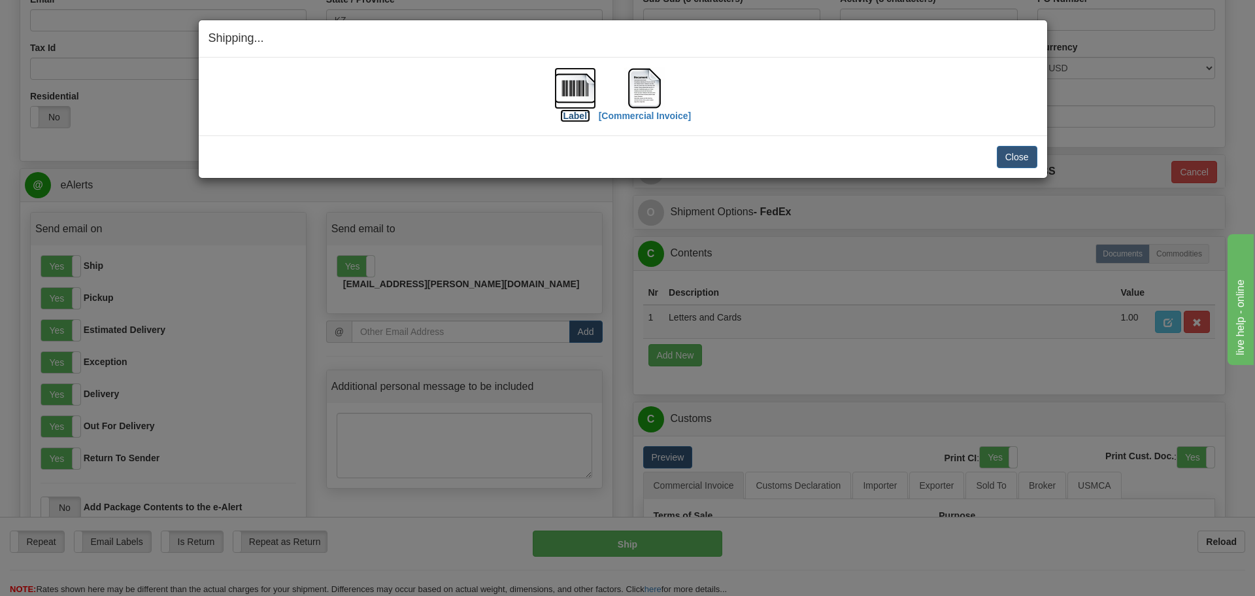
click at [574, 102] on img at bounding box center [575, 88] width 42 height 42
click at [632, 88] on img at bounding box center [645, 88] width 42 height 42
